Goal: Find specific page/section: Find specific page/section

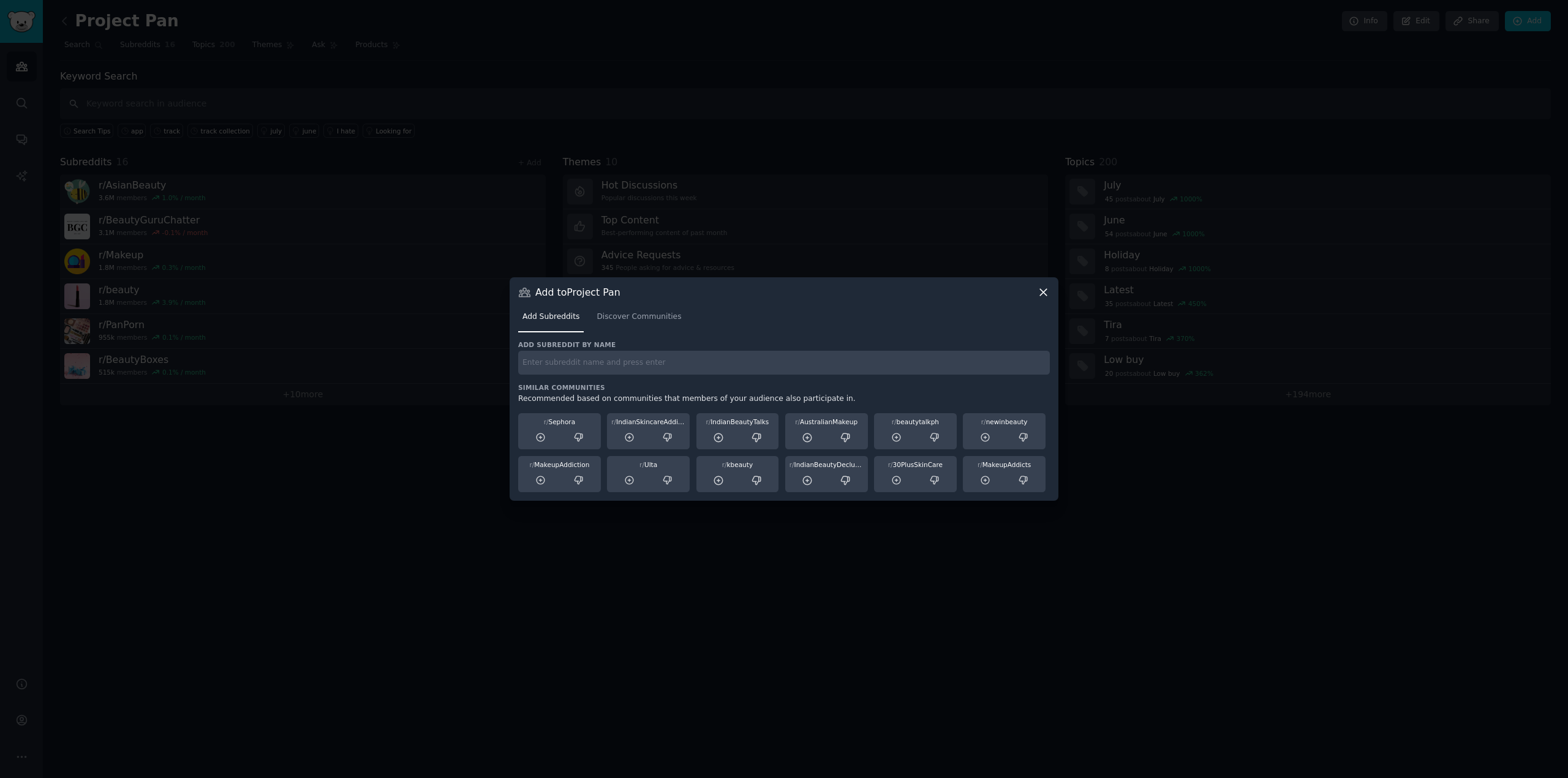
click at [1045, 291] on icon at bounding box center [1043, 292] width 7 height 7
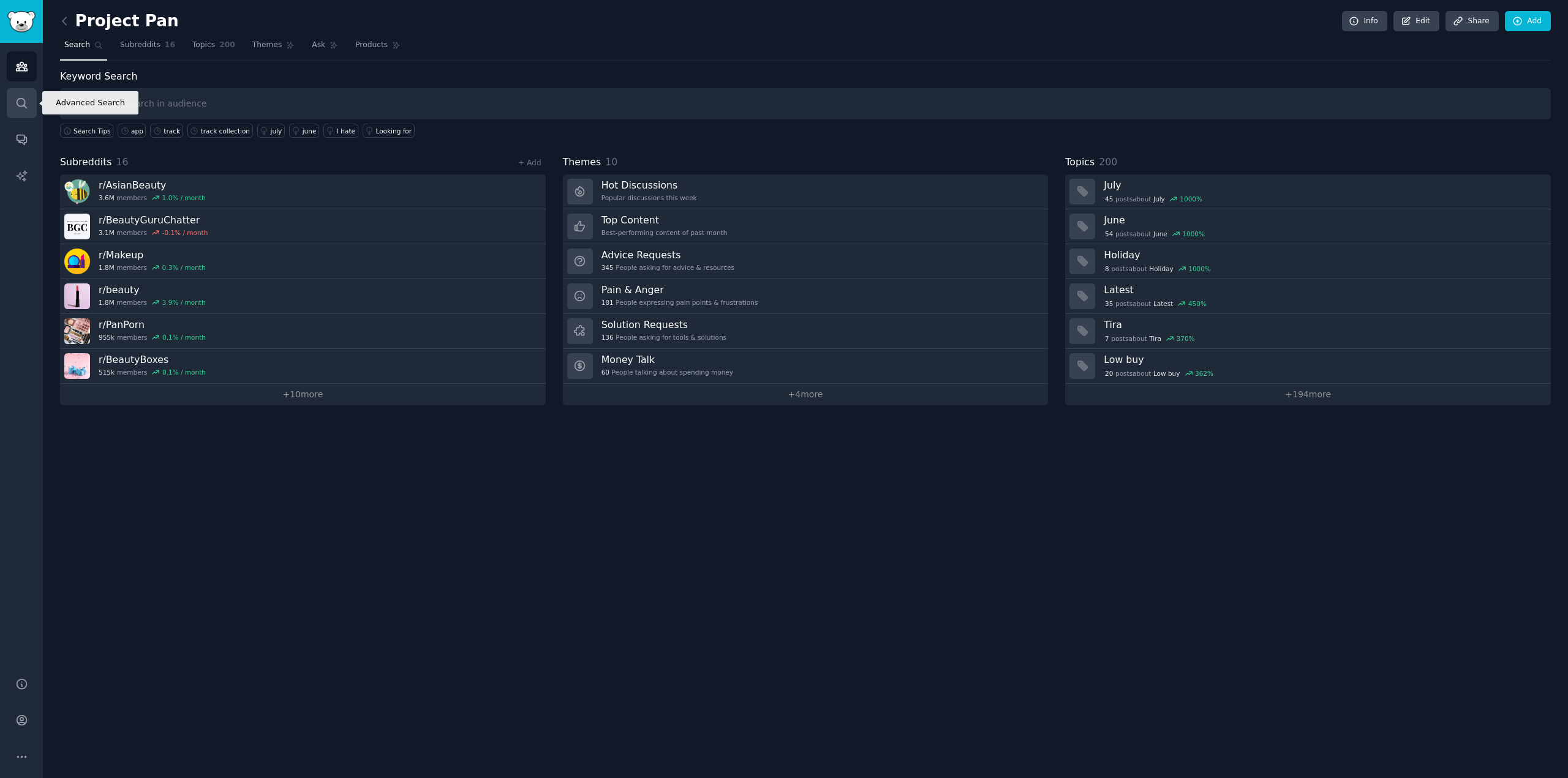
click at [18, 103] on icon "Sidebar" at bounding box center [22, 103] width 13 height 13
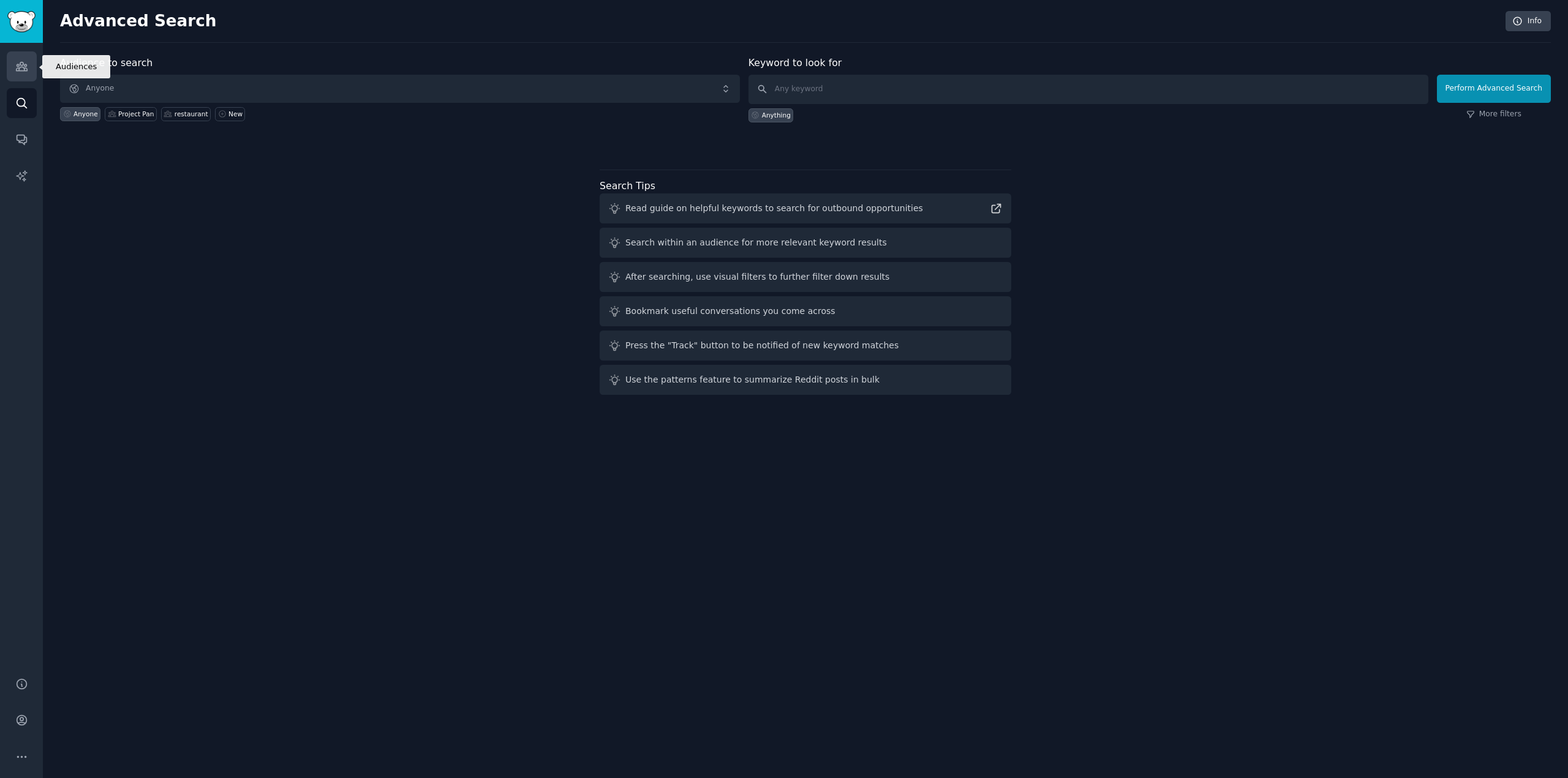
click at [16, 72] on icon "Sidebar" at bounding box center [22, 66] width 13 height 13
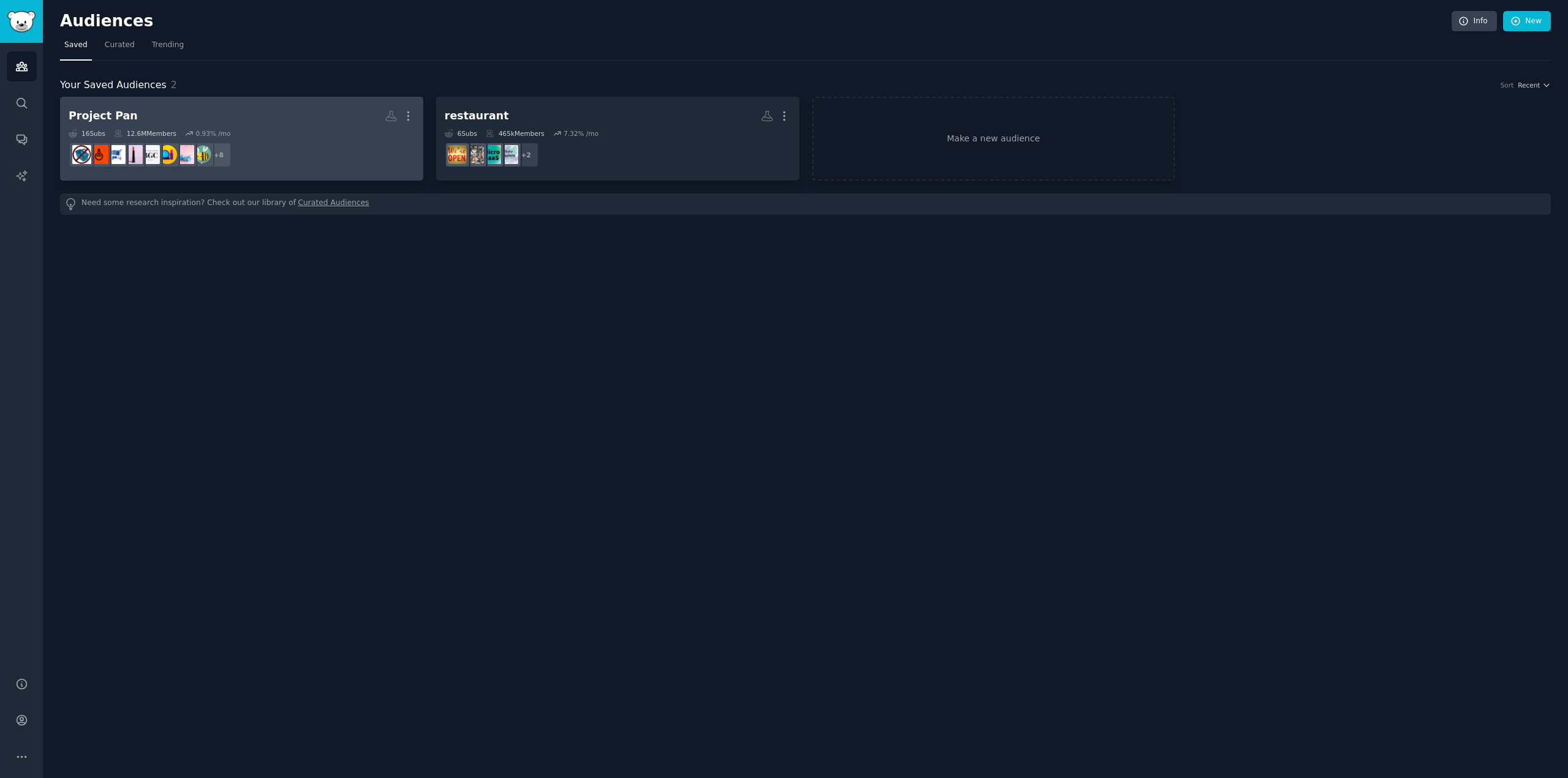
click at [227, 117] on h2 "Project Pan Custom Audience More" at bounding box center [241, 116] width 346 height 22
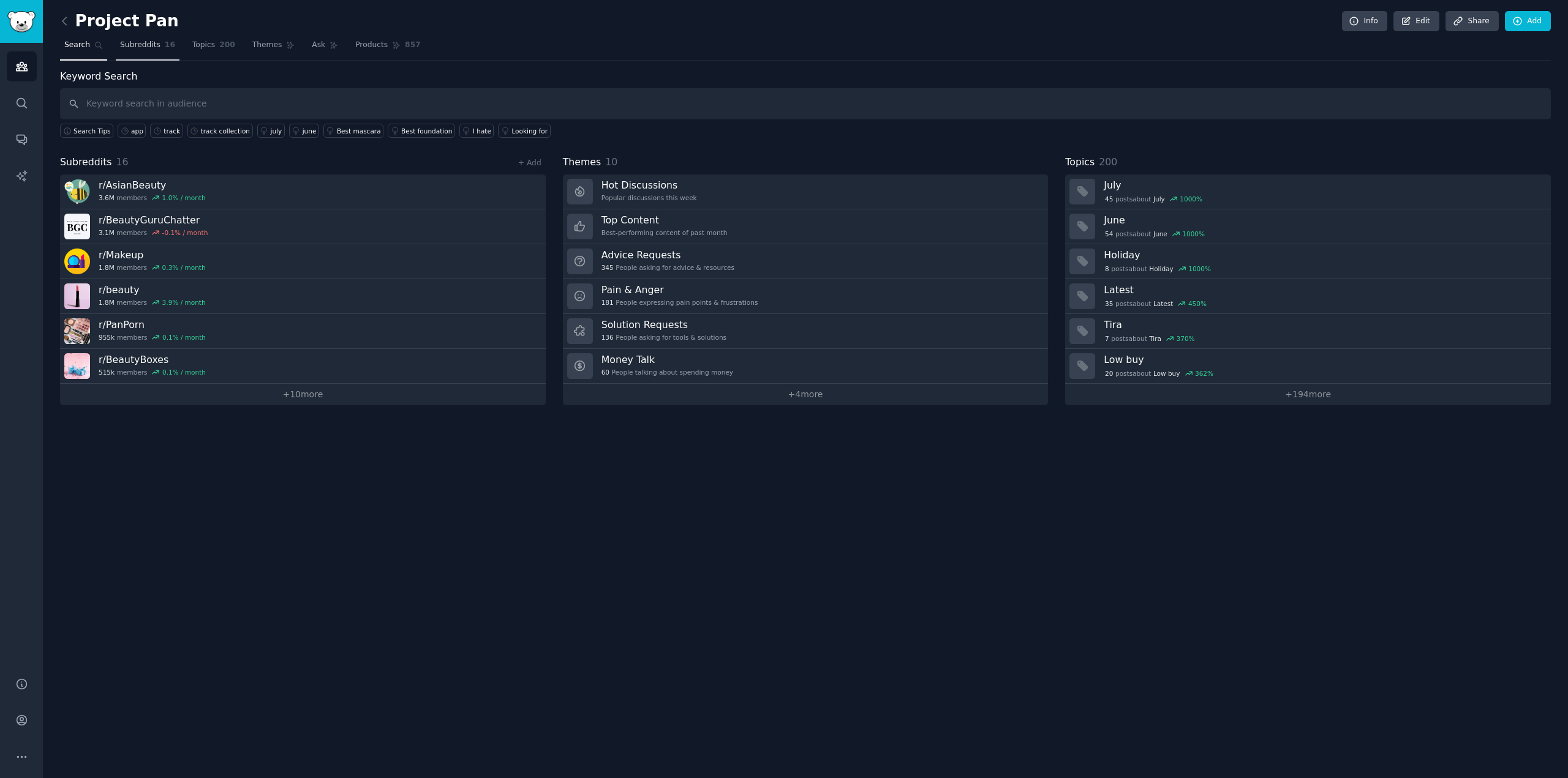
click at [139, 50] on span "Subreddits" at bounding box center [140, 45] width 41 height 11
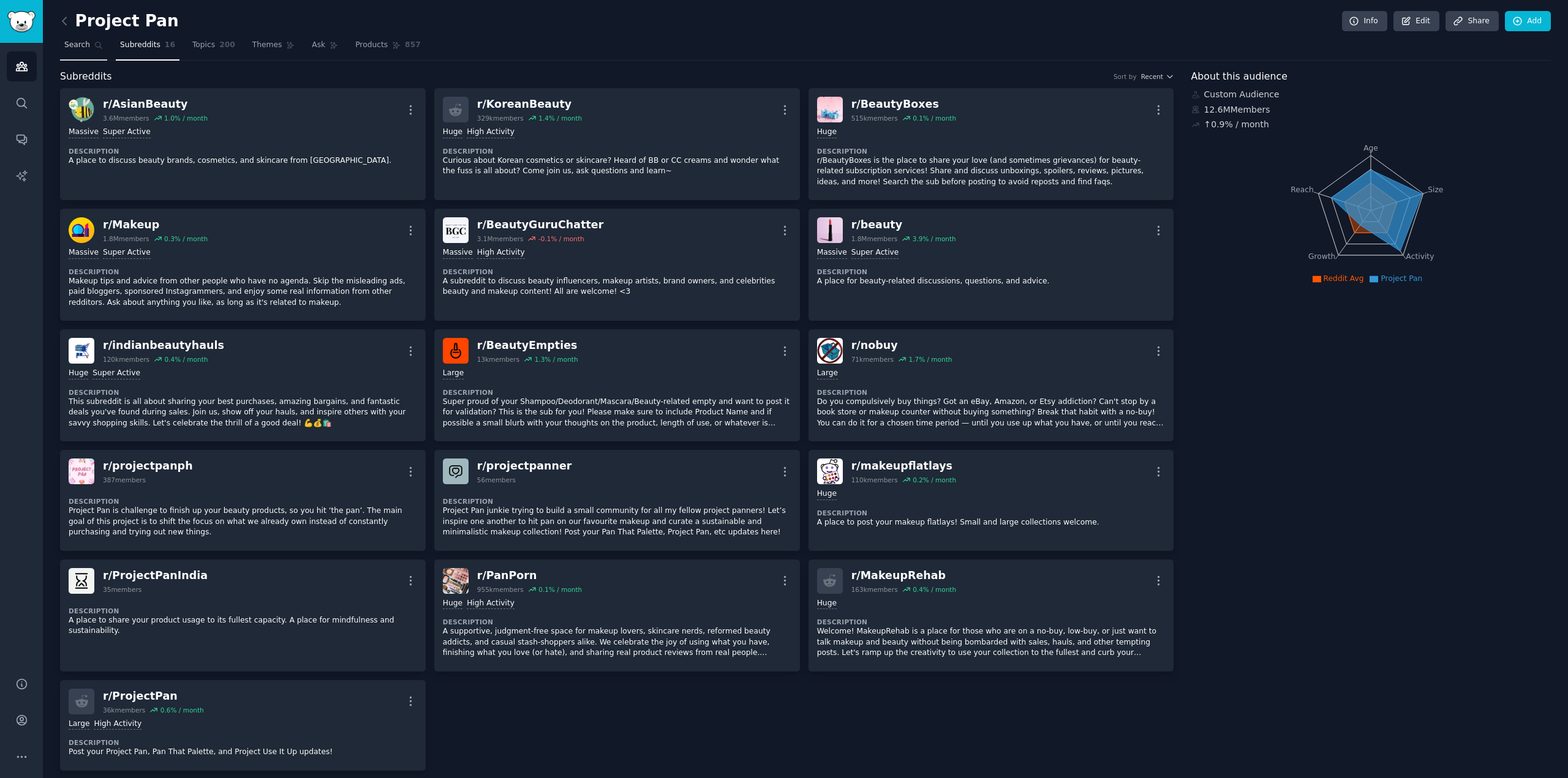
click at [94, 47] on icon at bounding box center [98, 45] width 9 height 9
